Goal: Download file/media

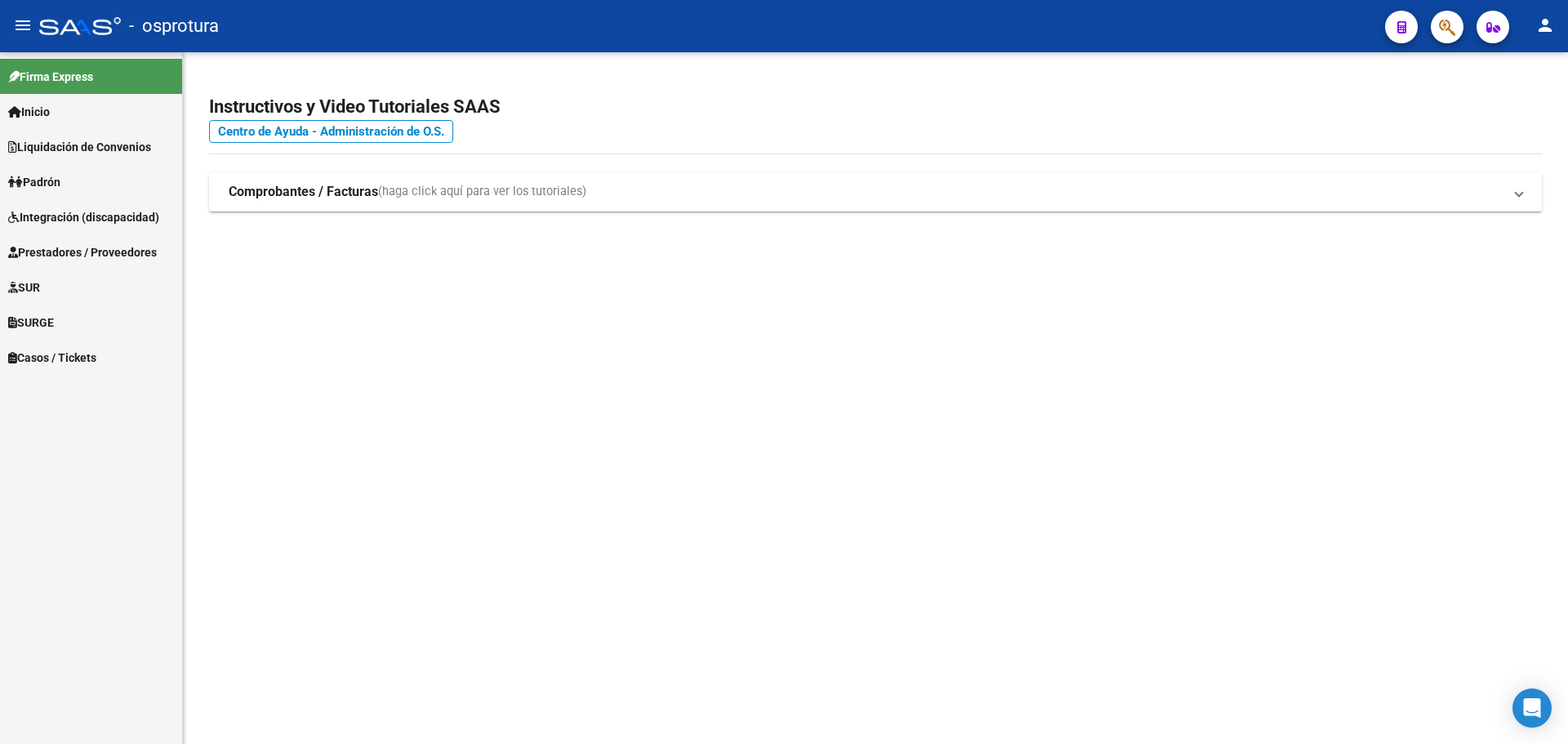
click at [467, 357] on mat-sidenav-content "Instructivos y Video Tutoriales SAAS Centro de Ayuda - Administración de O.S. C…" at bounding box center [875, 398] width 1385 height 692
click at [121, 151] on span "Liquidación de Convenios" at bounding box center [79, 147] width 143 height 18
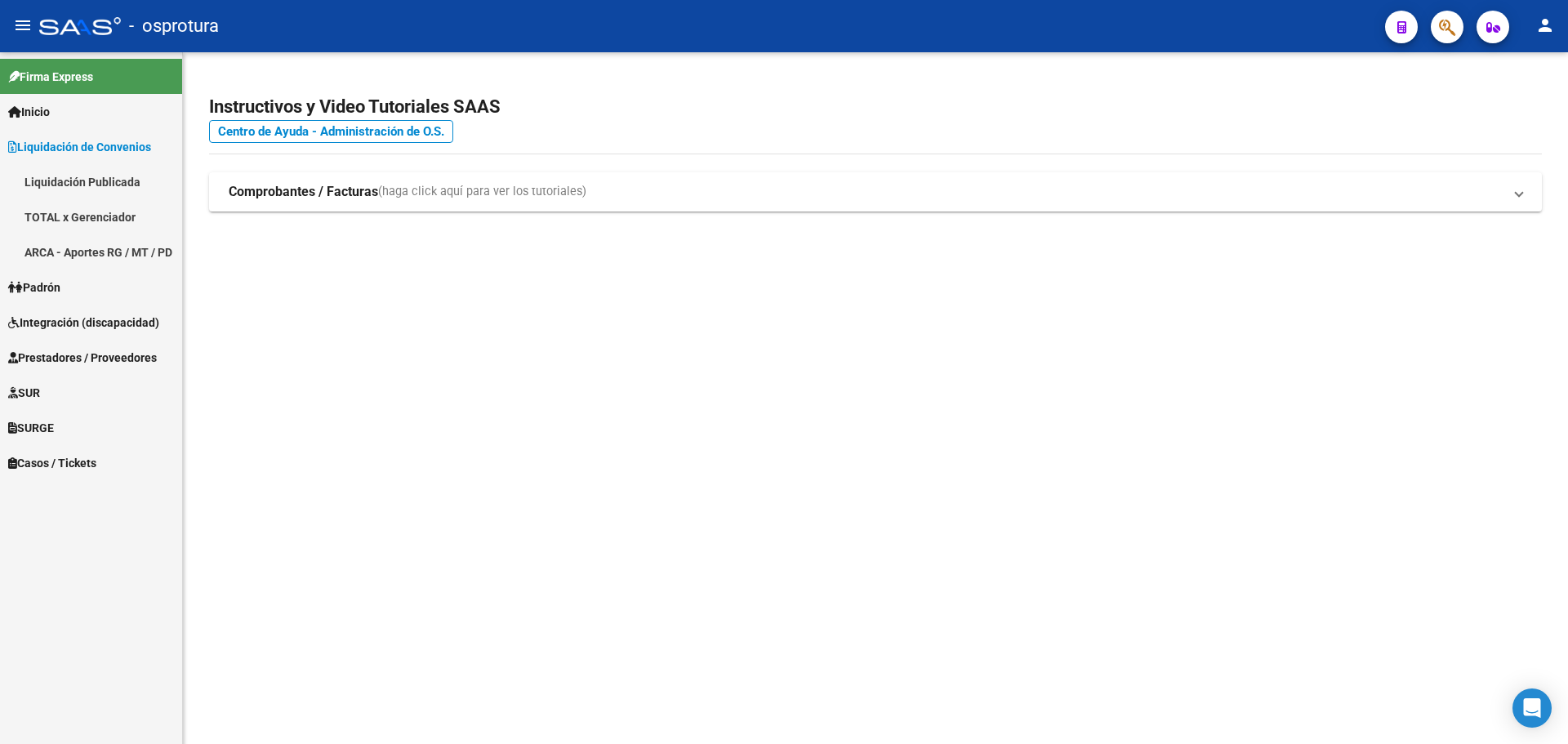
click at [106, 243] on link "ARCA - Aportes RG / MT / PD" at bounding box center [91, 252] width 182 height 35
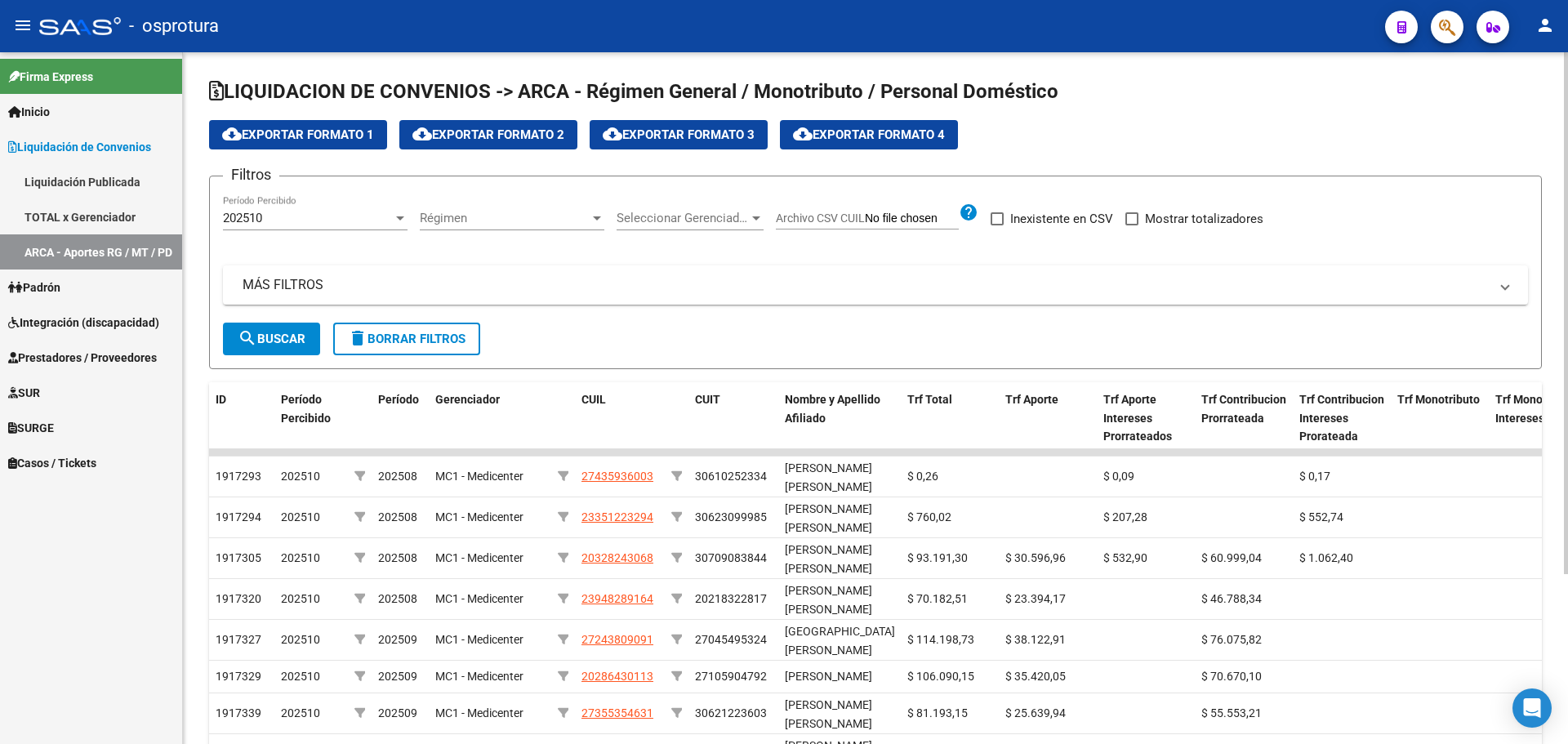
click at [328, 228] on div "202510 Período Percibido" at bounding box center [315, 213] width 185 height 35
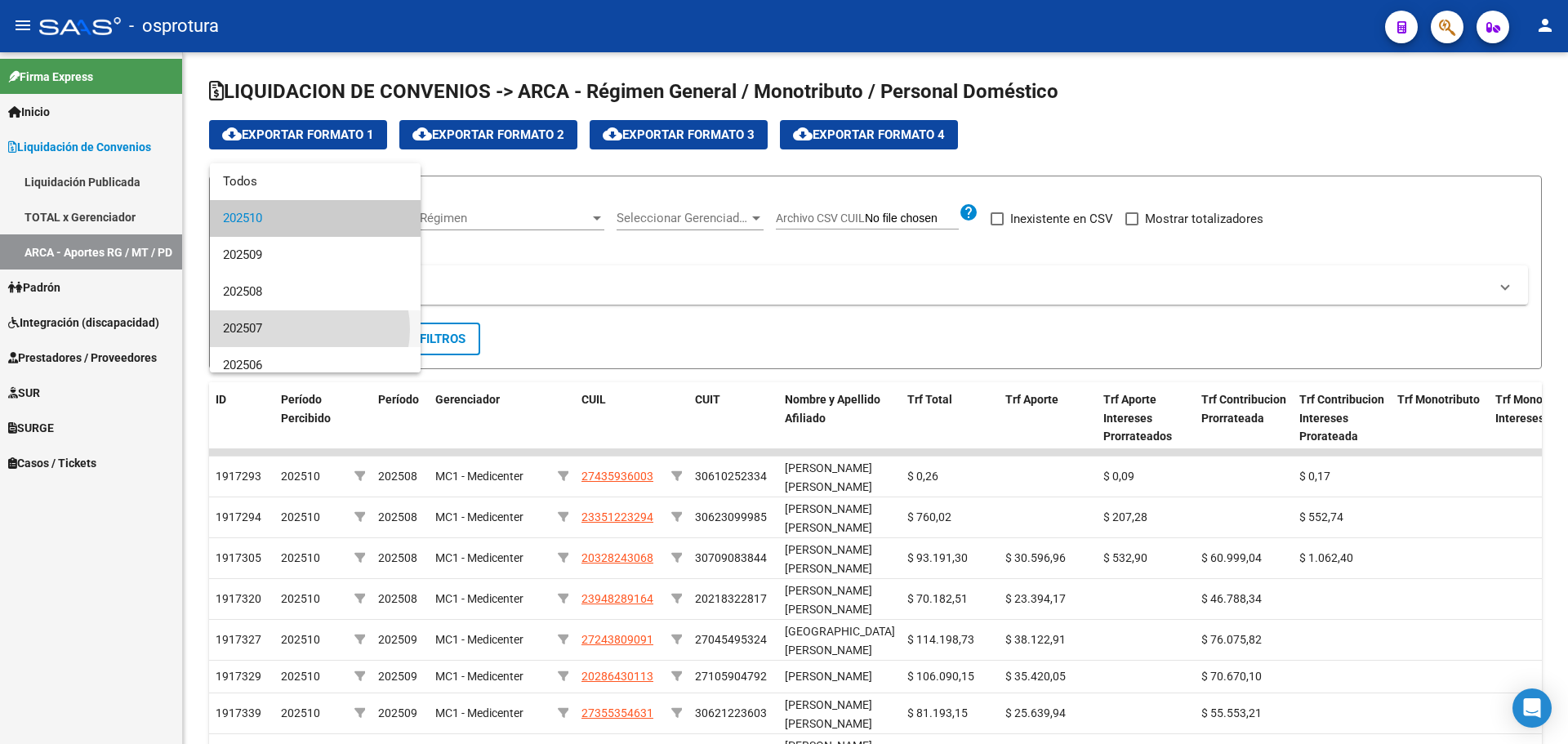
click at [301, 329] on span "202507" at bounding box center [315, 328] width 185 height 37
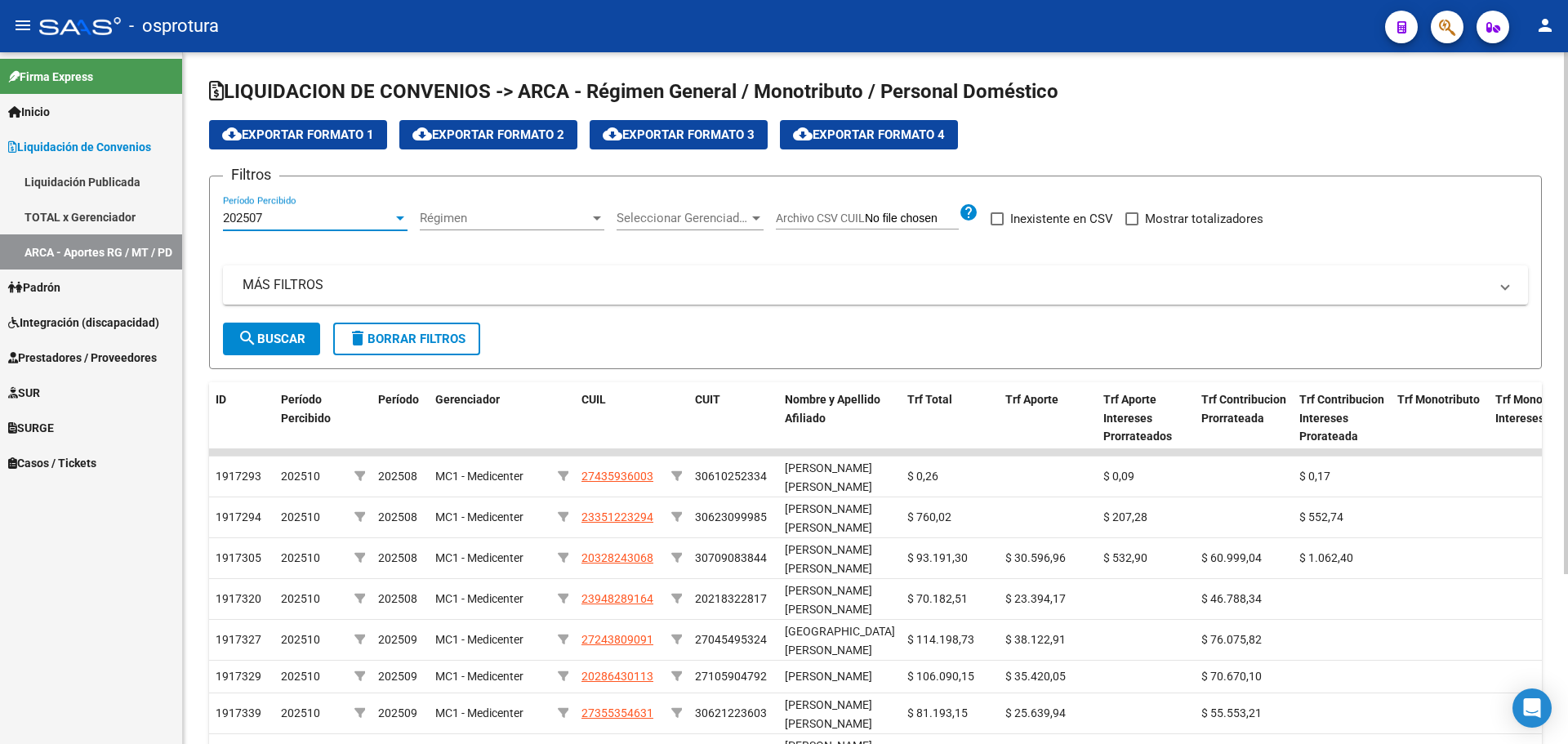
click at [453, 243] on div "Régimen Régimen" at bounding box center [512, 220] width 185 height 50
click at [459, 229] on div "Régimen Régimen" at bounding box center [512, 213] width 185 height 35
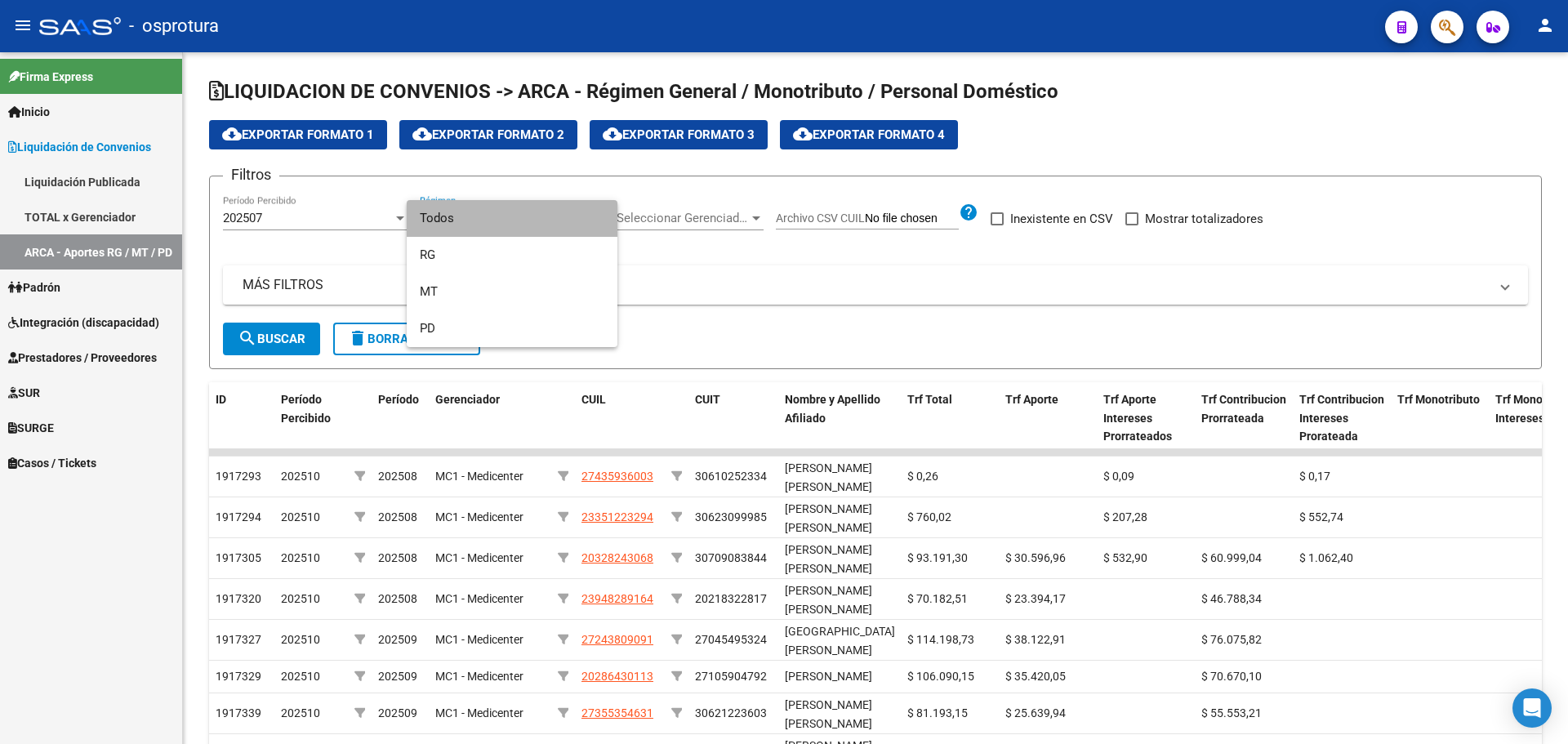
click at [459, 232] on span "Todos" at bounding box center [512, 219] width 185 height 37
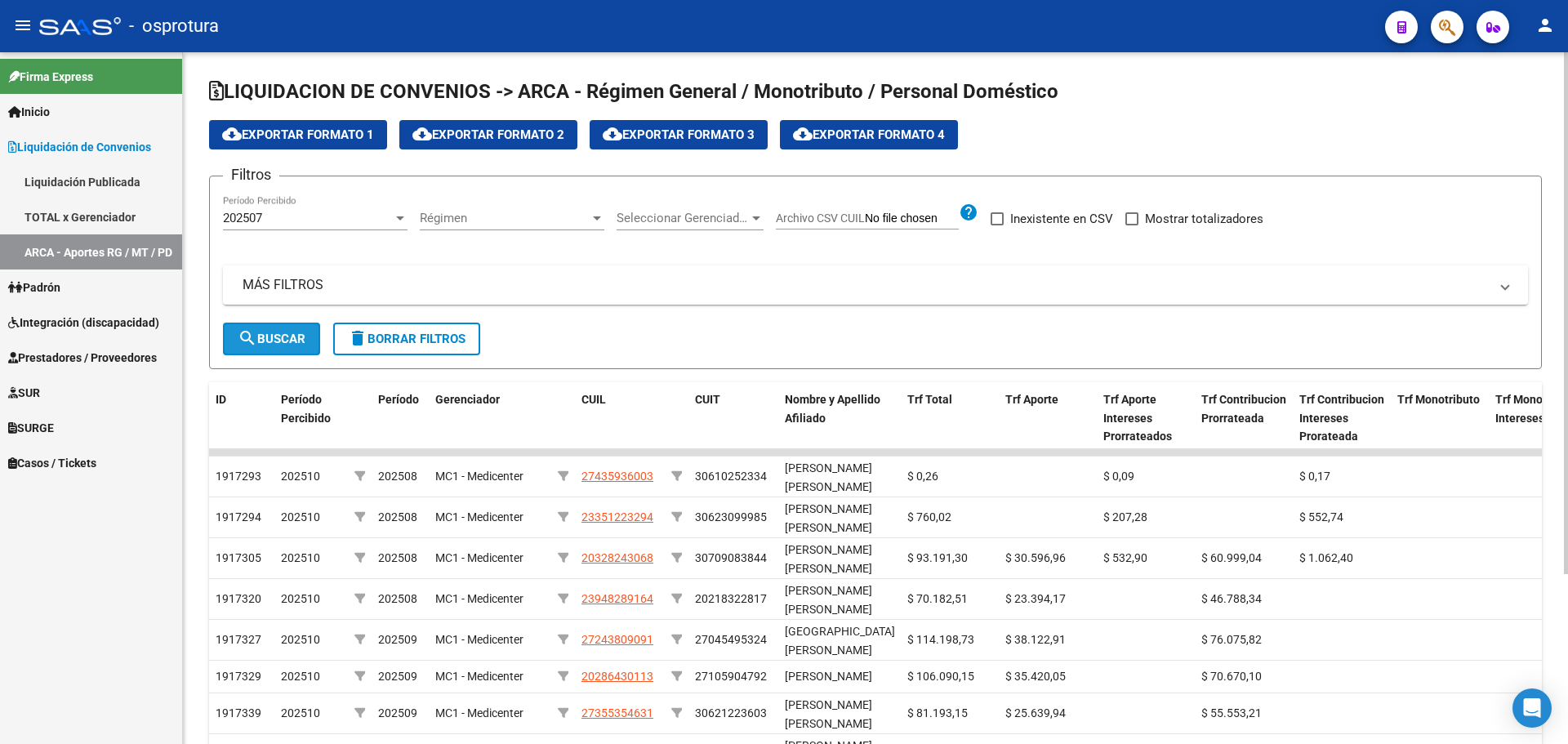
click at [268, 327] on button "search Buscar" at bounding box center [271, 339] width 97 height 33
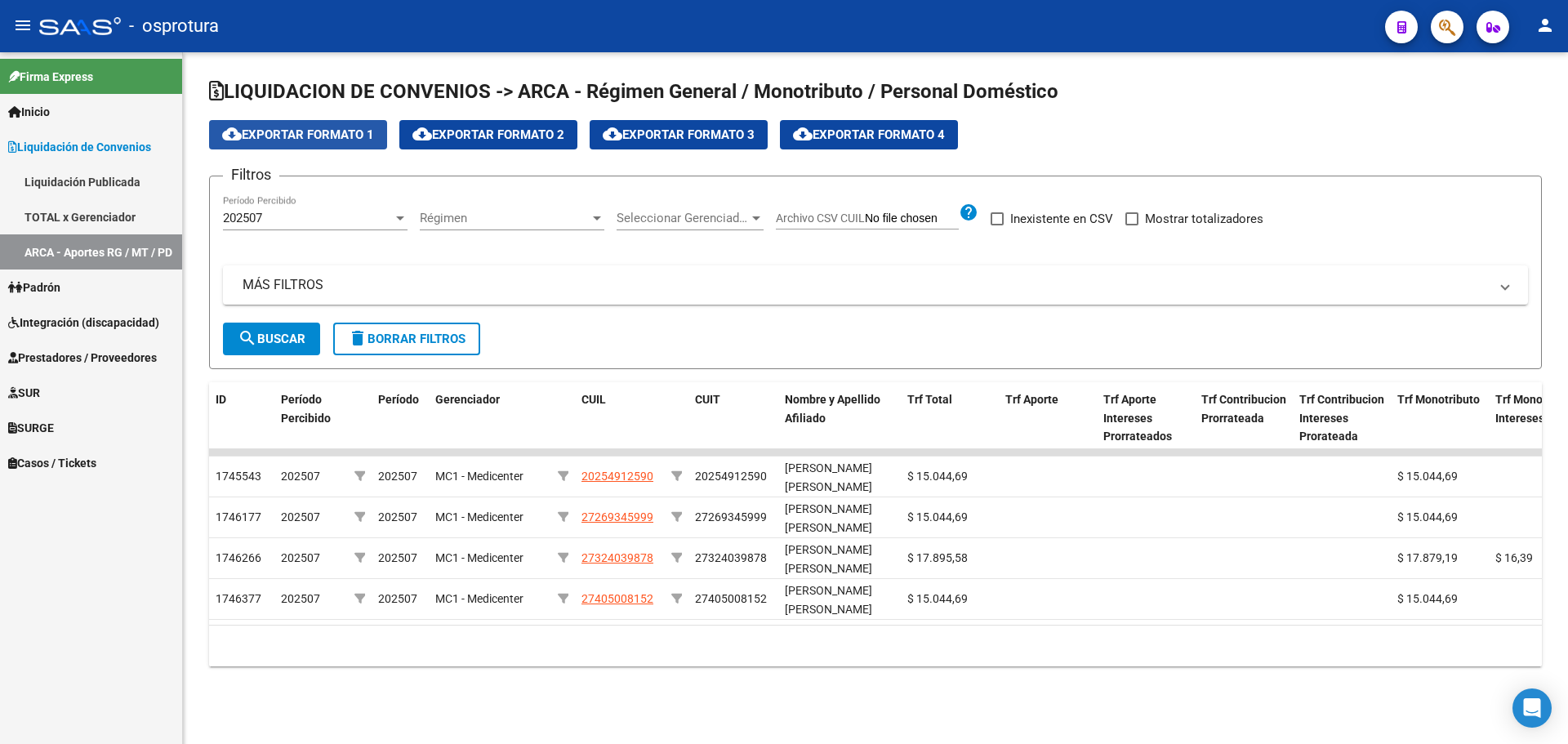
click at [313, 141] on span "cloud_download Exportar Formato 1" at bounding box center [298, 134] width 152 height 15
